Goal: Task Accomplishment & Management: Use online tool/utility

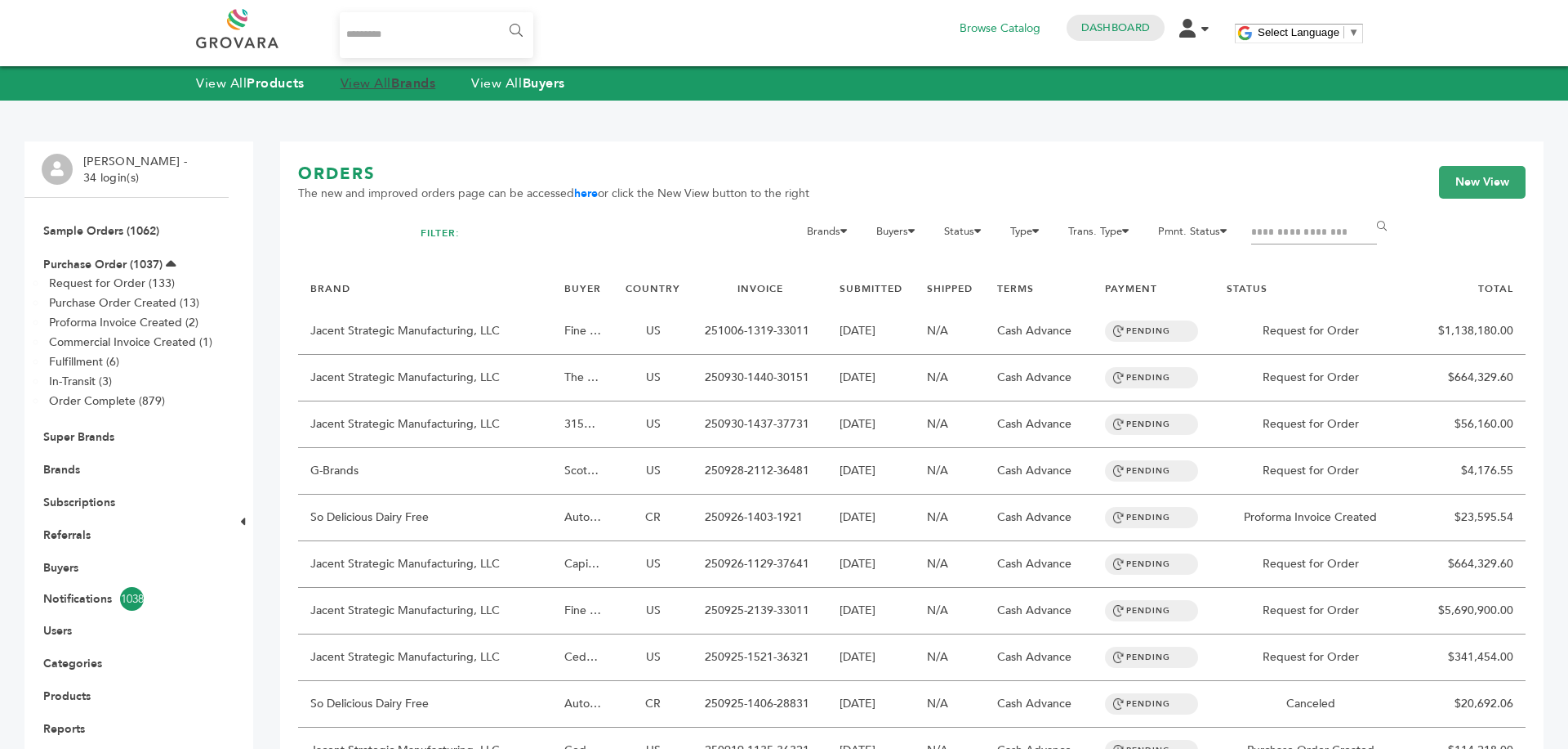
click at [423, 86] on strong "Brands" at bounding box center [413, 84] width 44 height 18
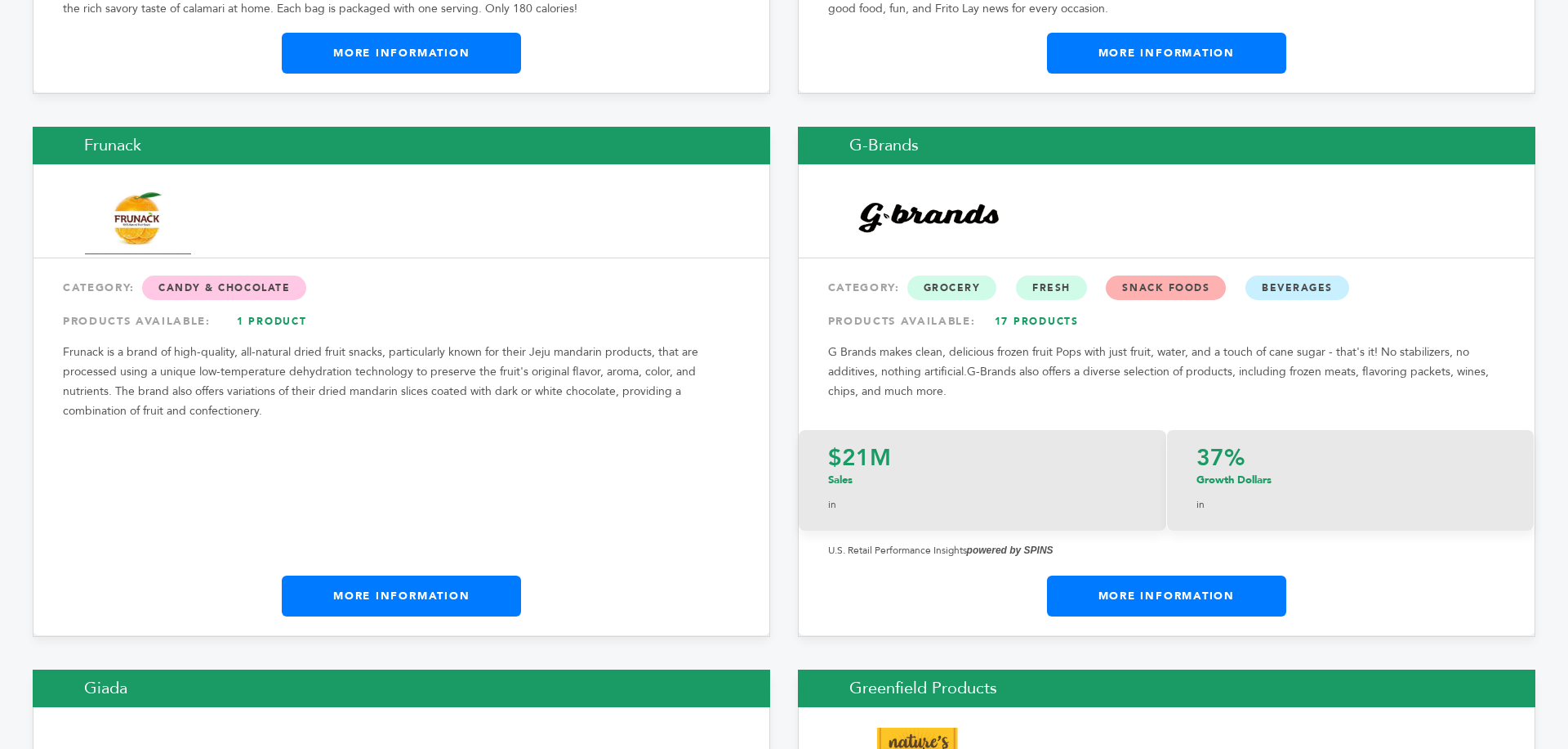
scroll to position [9781, 0]
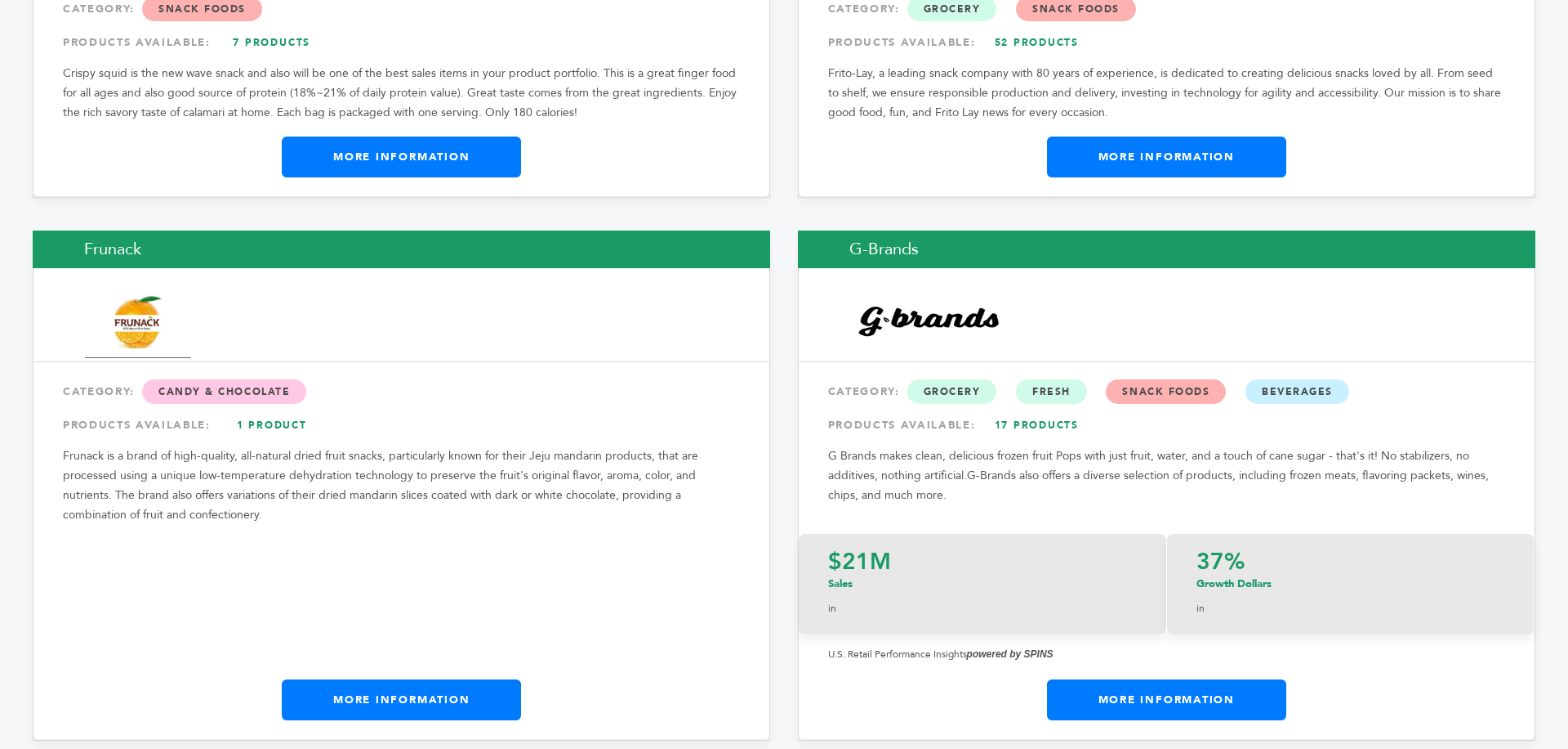
click at [1175, 679] on link "More Information" at bounding box center [1167, 700] width 240 height 41
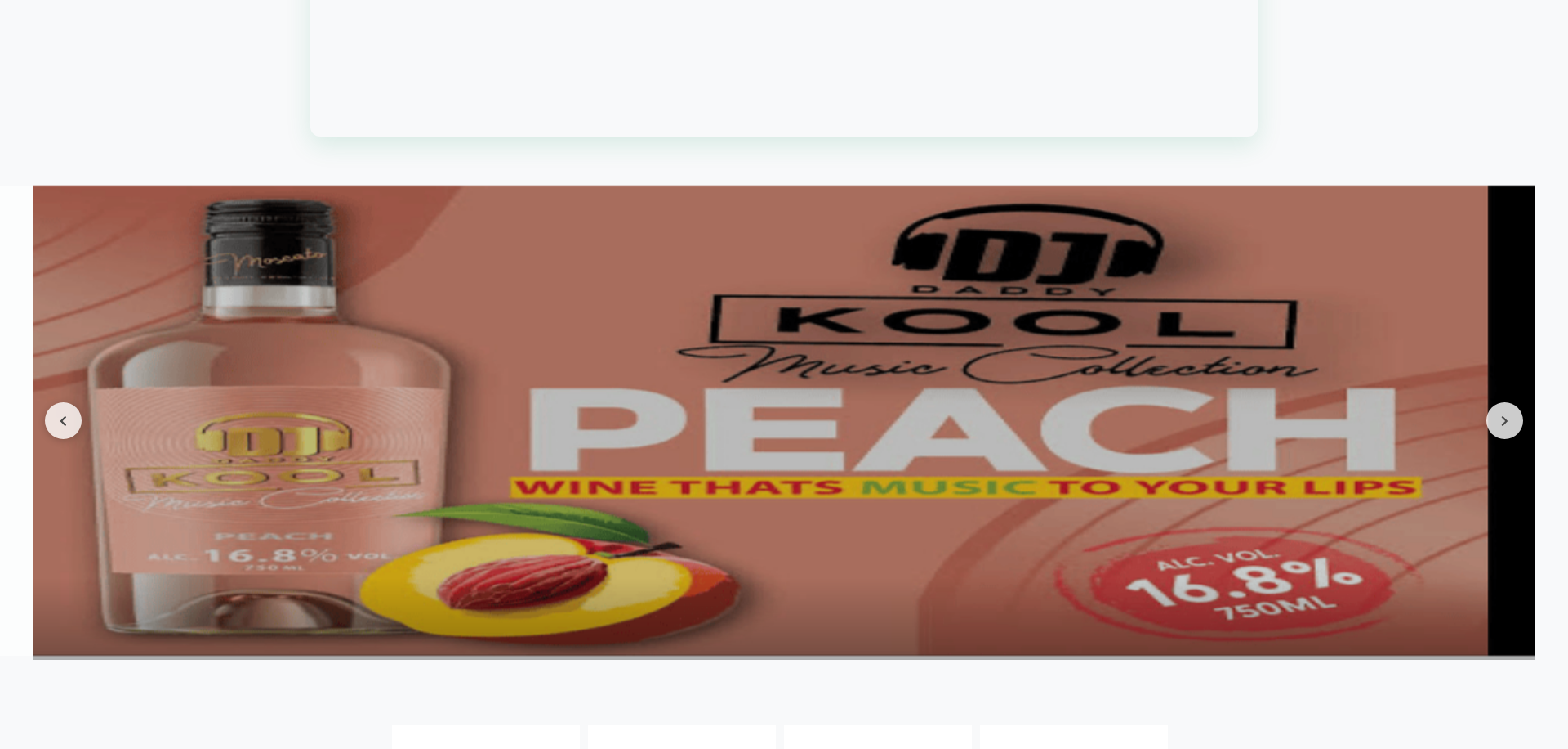
scroll to position [2354, 0]
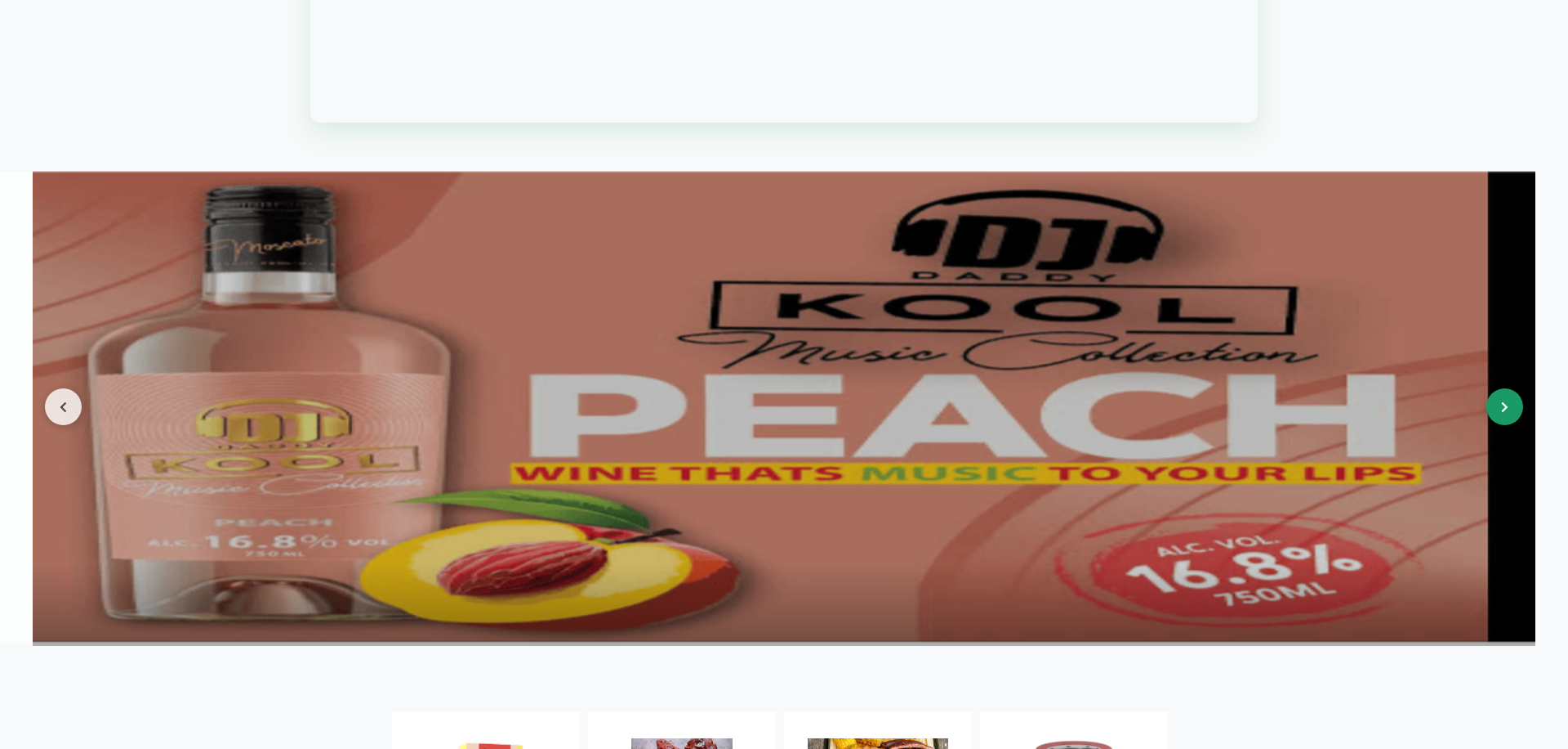
click at [1501, 419] on button at bounding box center [1504, 406] width 36 height 36
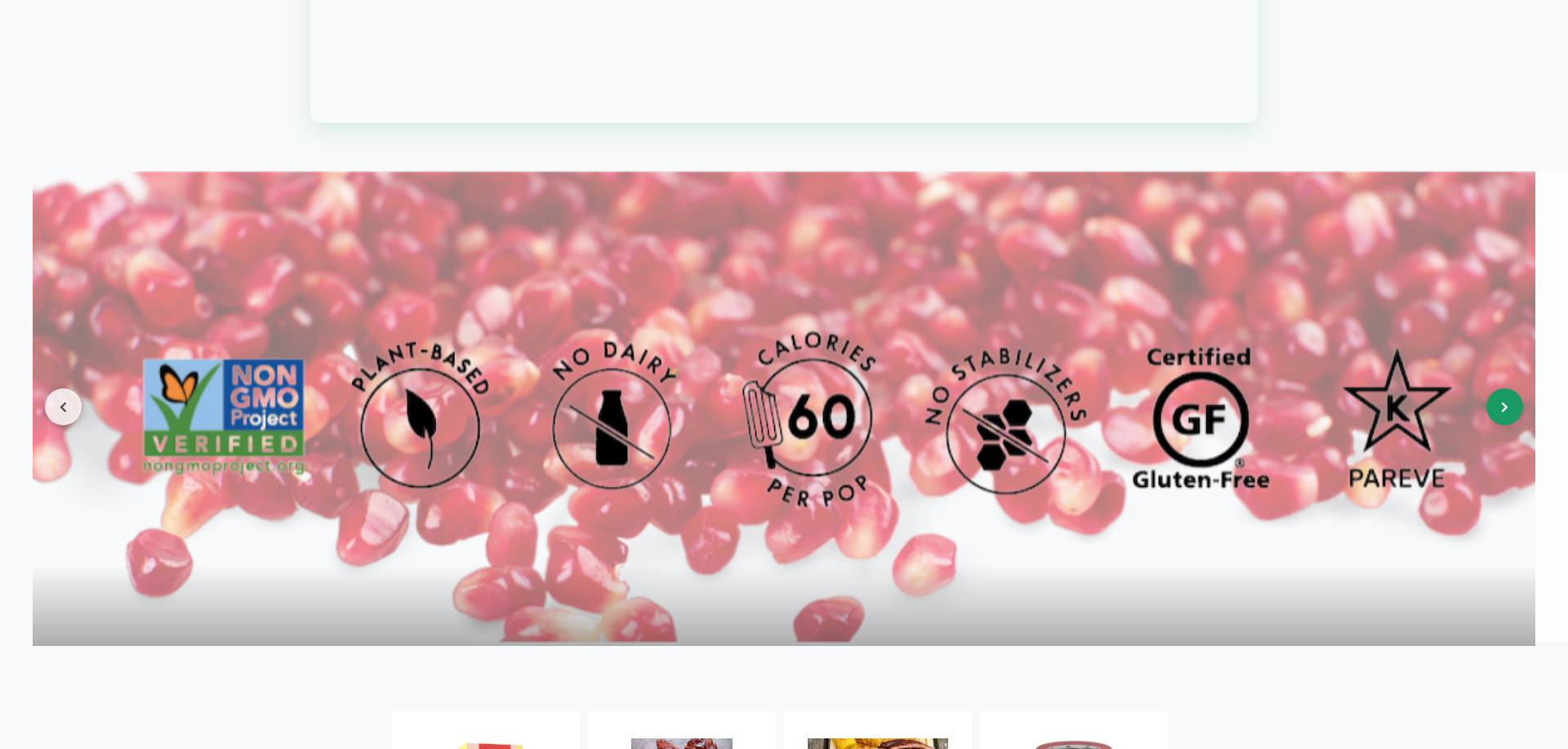
click at [1501, 419] on button at bounding box center [1504, 406] width 36 height 36
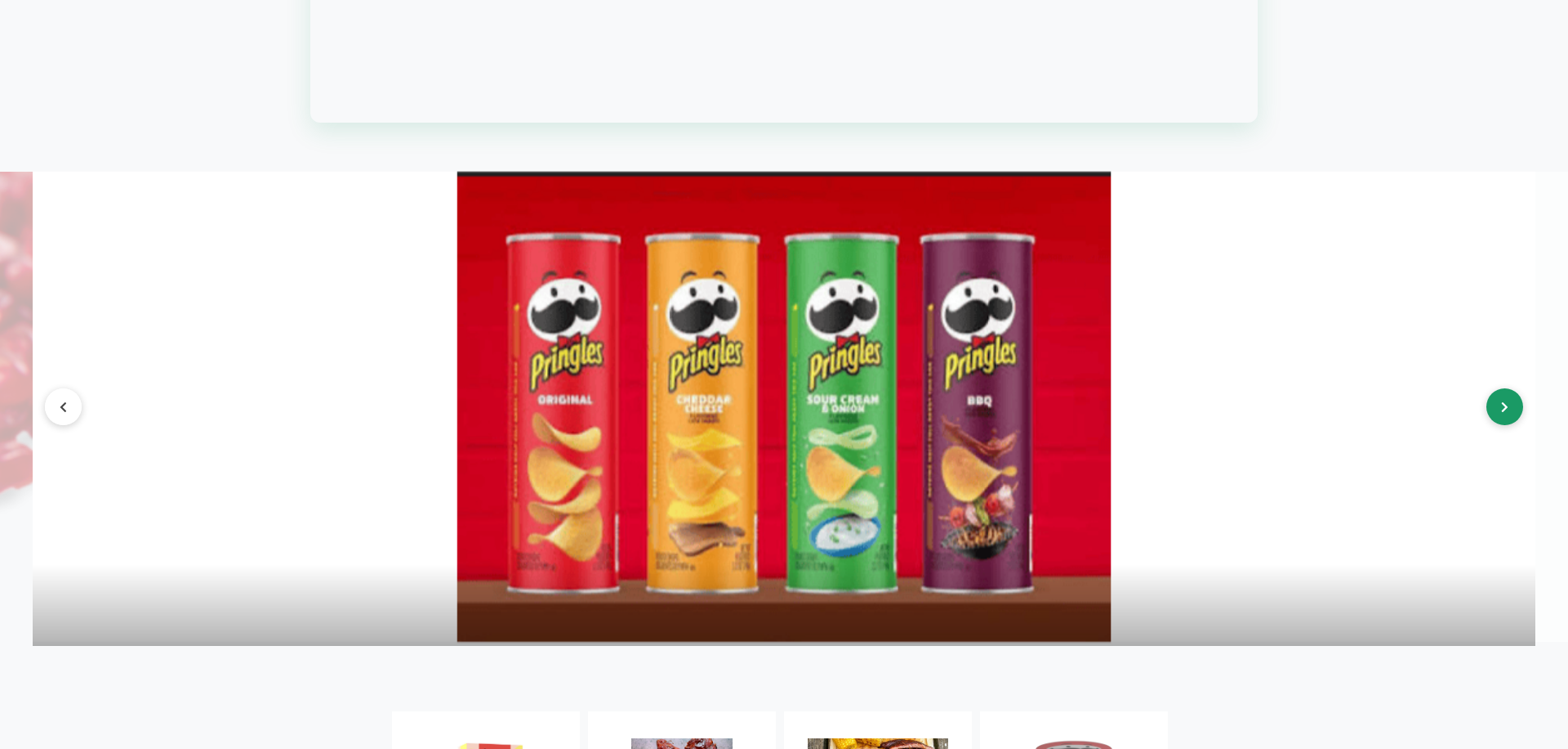
click at [1501, 419] on button at bounding box center [1504, 406] width 36 height 36
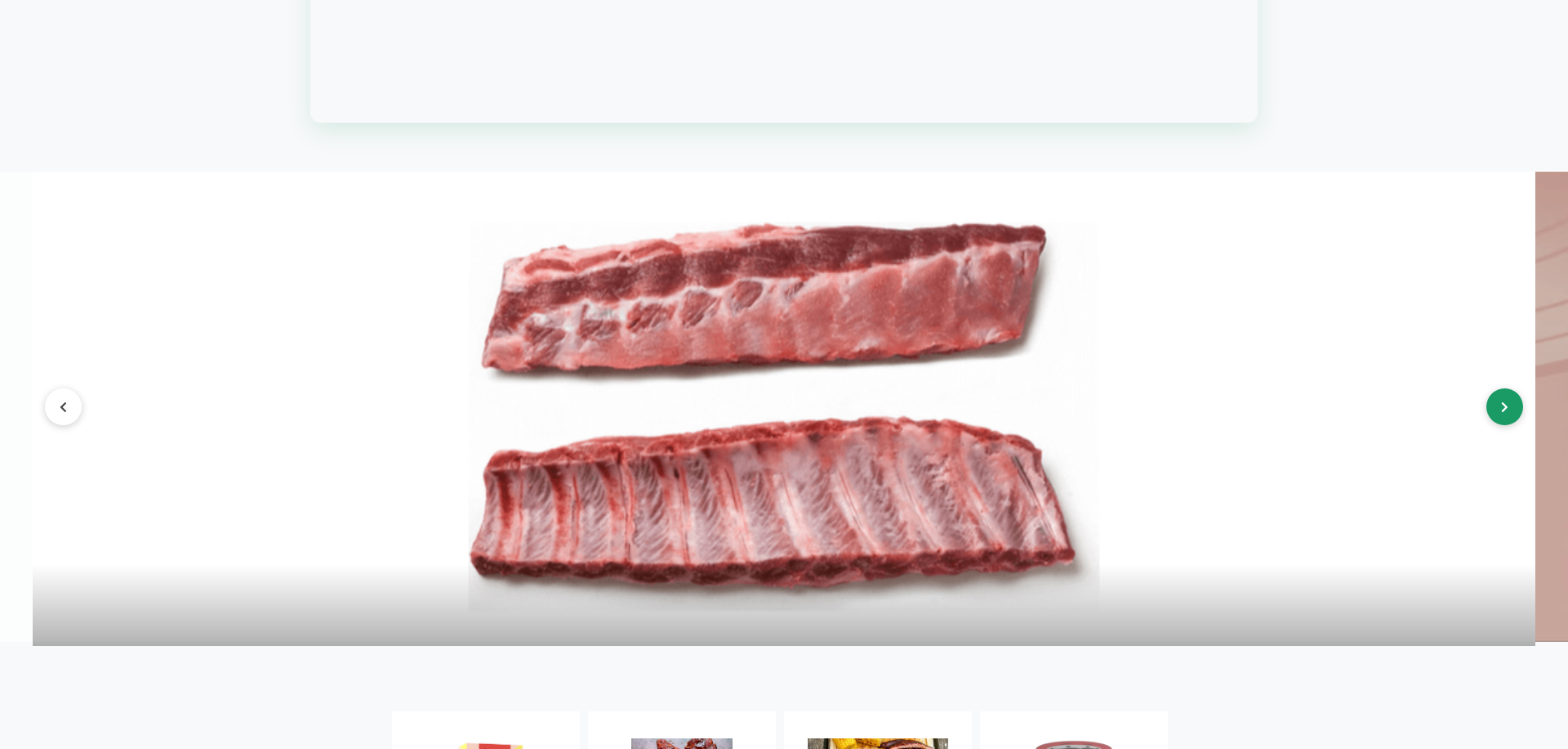
click at [1501, 419] on button at bounding box center [1504, 406] width 36 height 36
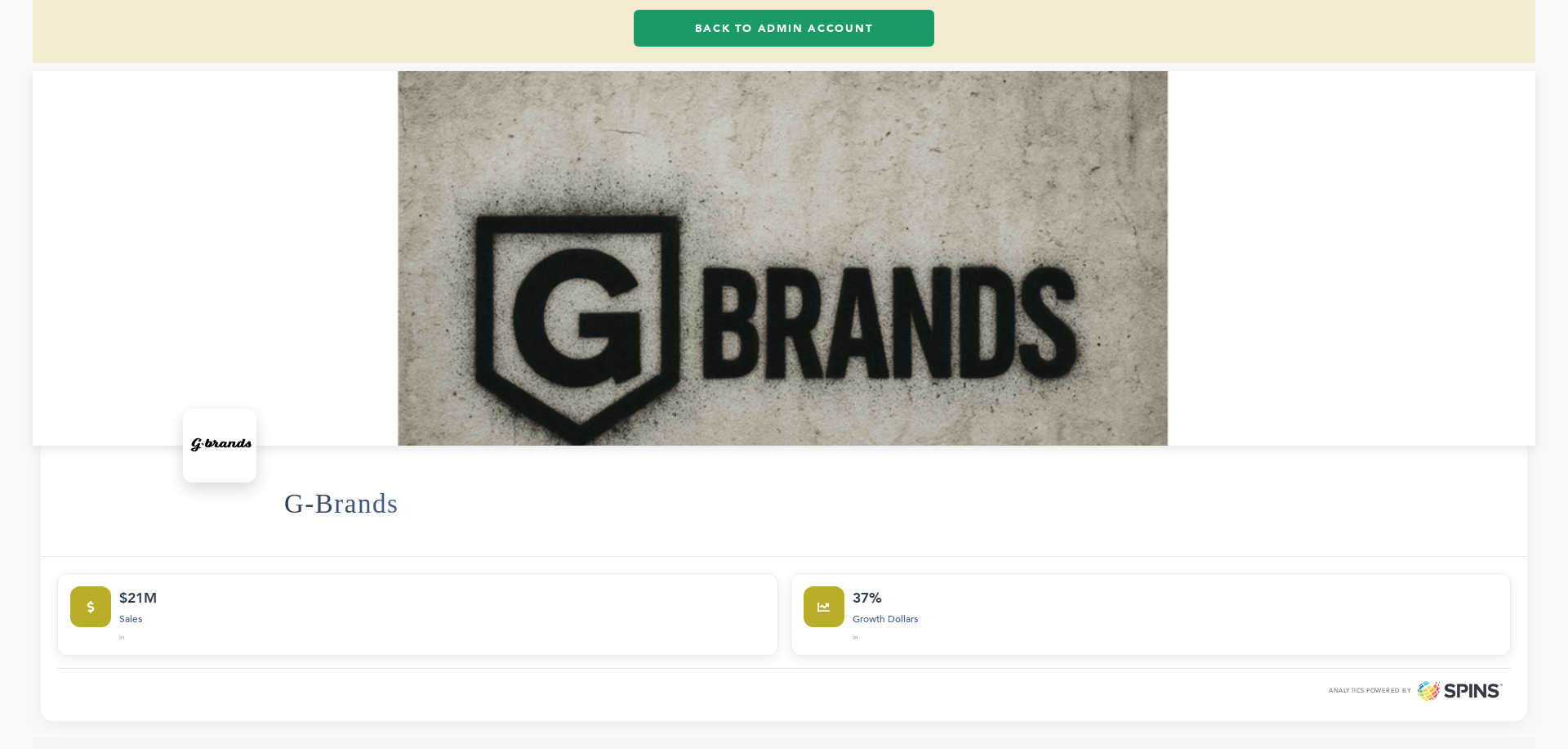
scroll to position [131, 0]
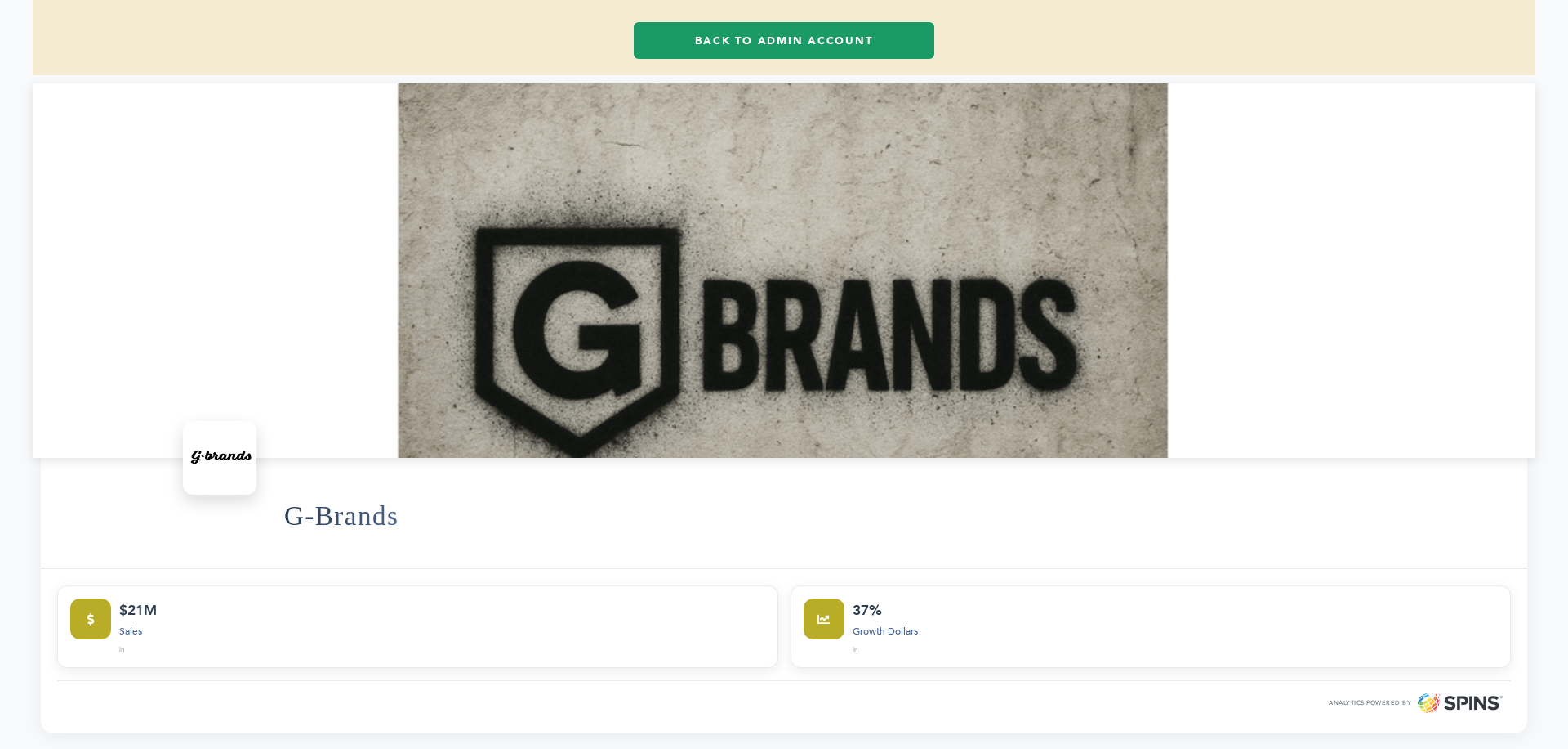
click at [797, 34] on link "Back to Admin Account" at bounding box center [784, 39] width 301 height 36
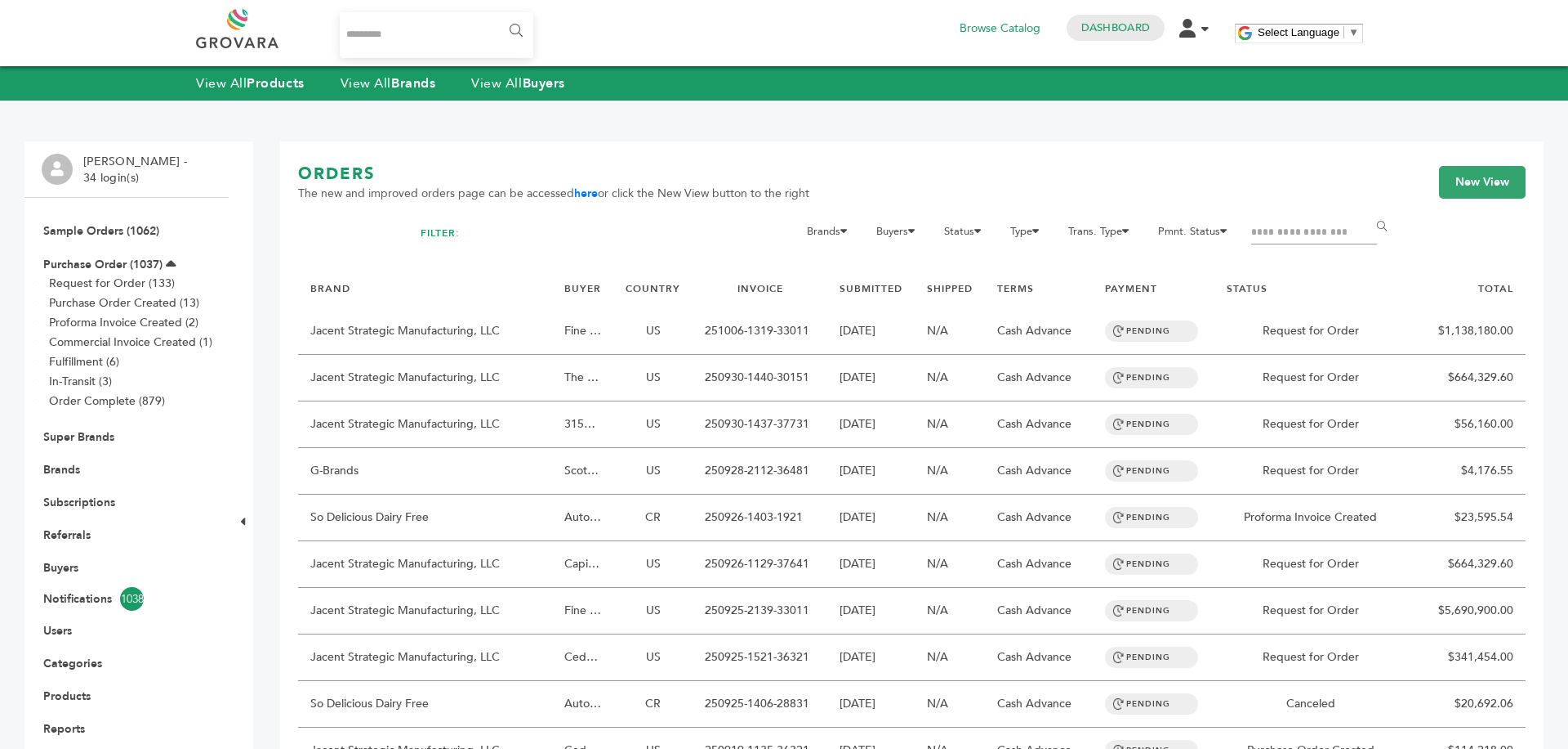
click at [55, 478] on li "Brands" at bounding box center [126, 469] width 170 height 32
click at [52, 475] on link "Brands" at bounding box center [61, 470] width 36 height 16
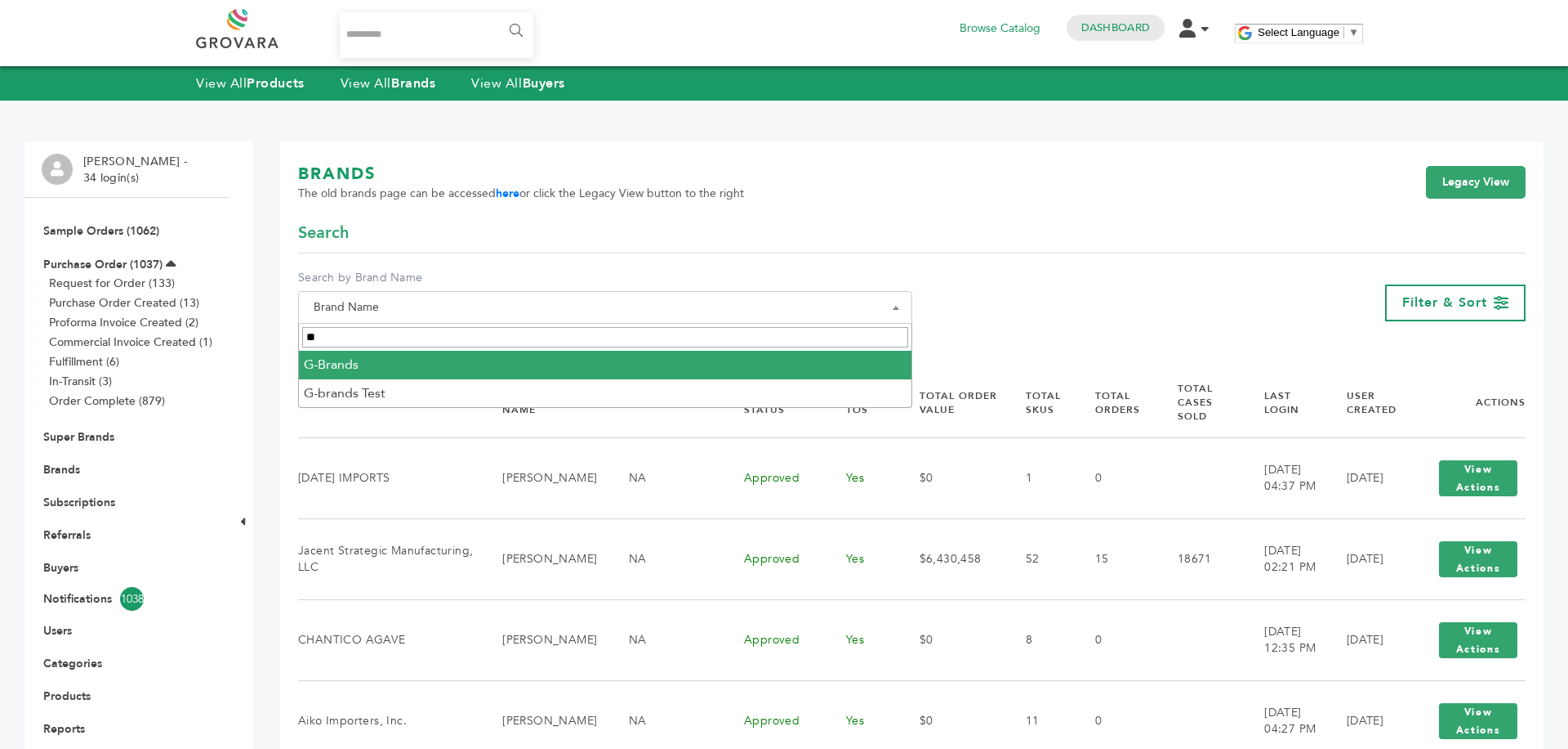
type input "**"
select select "********"
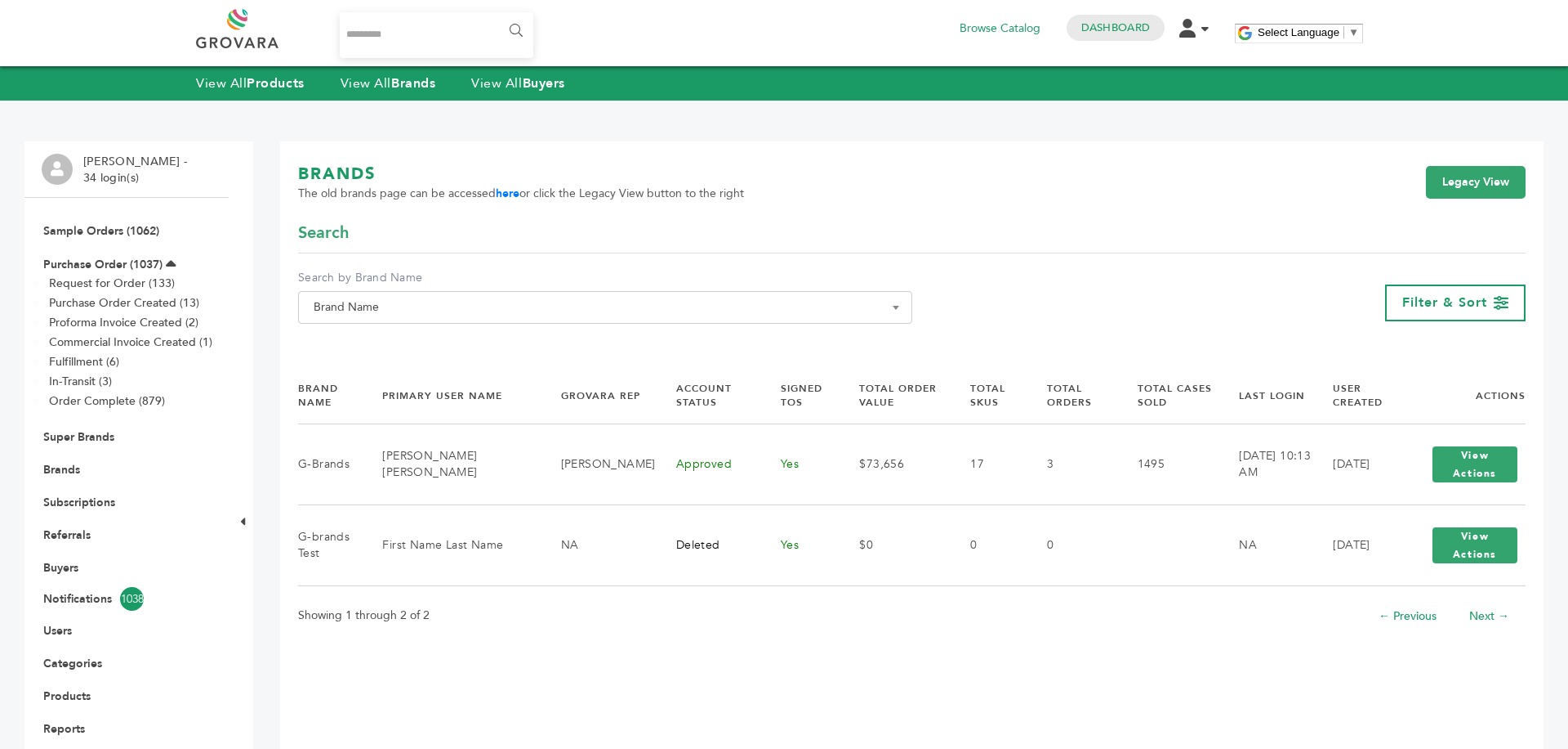
click at [1474, 467] on button "View Actions" at bounding box center [1475, 464] width 84 height 36
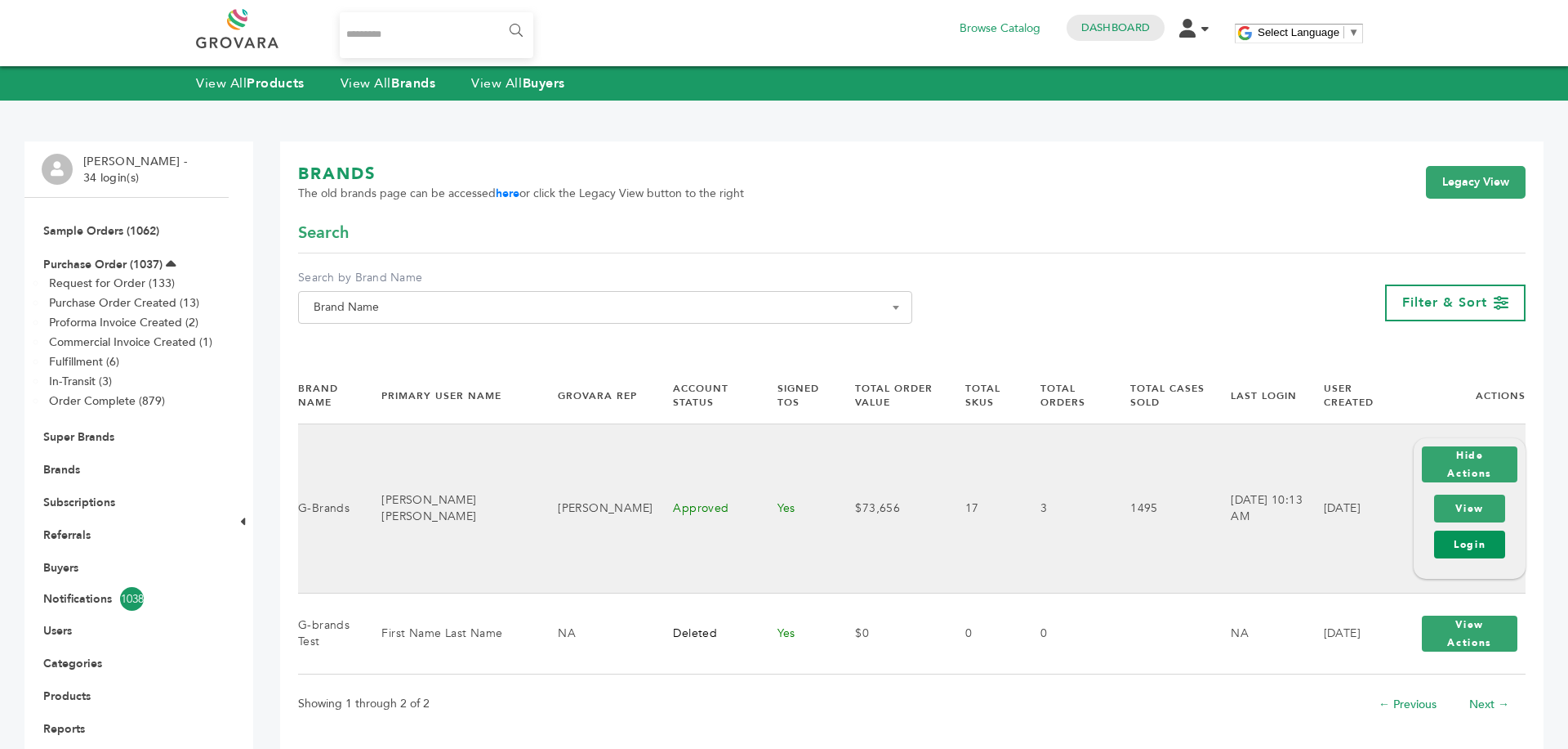
click at [1480, 531] on link "Login" at bounding box center [1470, 545] width 71 height 28
